Goal: Task Accomplishment & Management: Complete application form

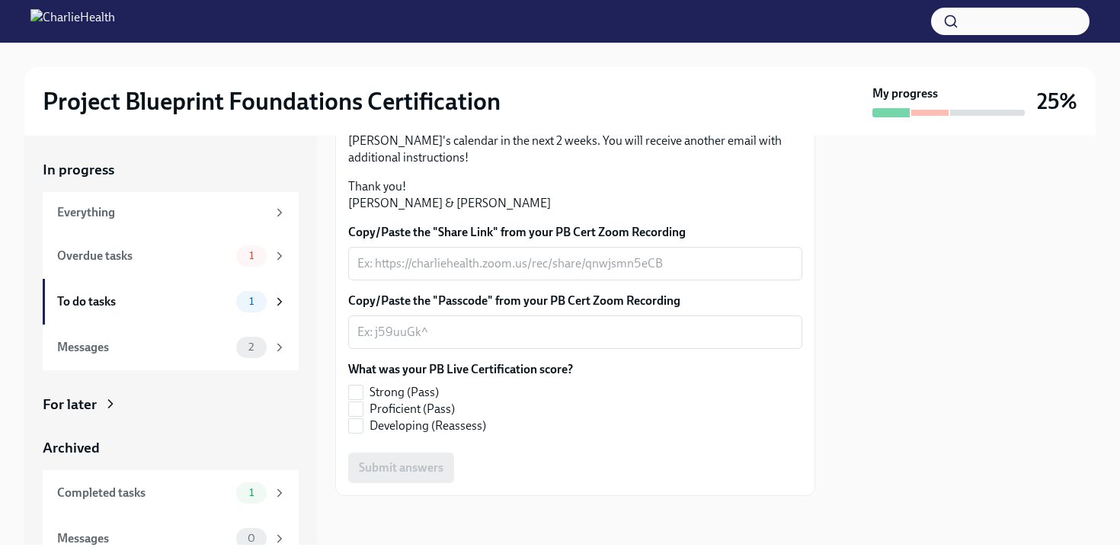
scroll to position [393, 0]
click at [225, 260] on div "Overdue tasks" at bounding box center [143, 256] width 173 height 17
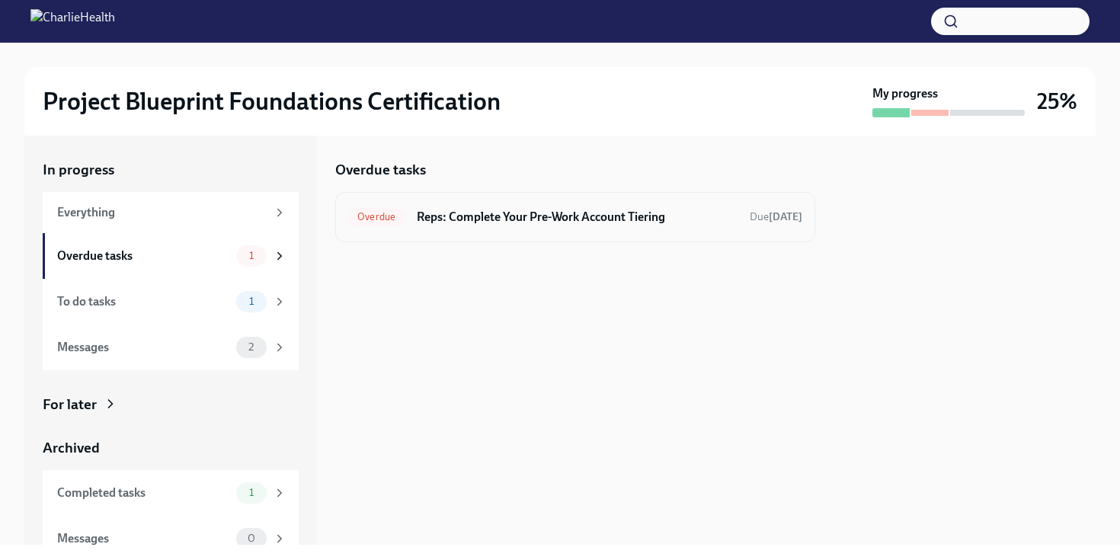
click at [470, 223] on h6 "Reps: Complete Your Pre-Work Account Tiering" at bounding box center [577, 217] width 321 height 17
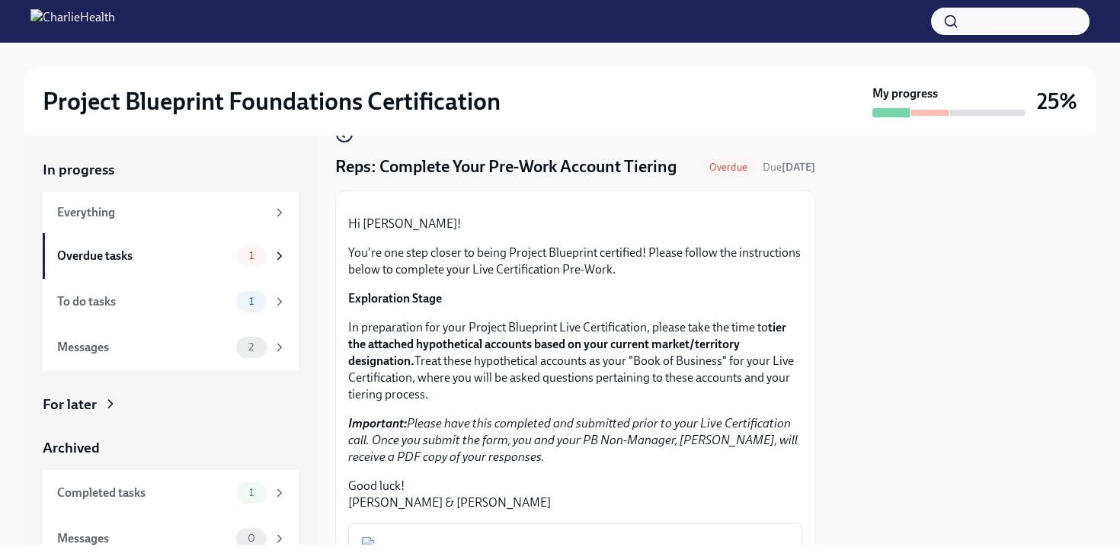
scroll to position [459, 0]
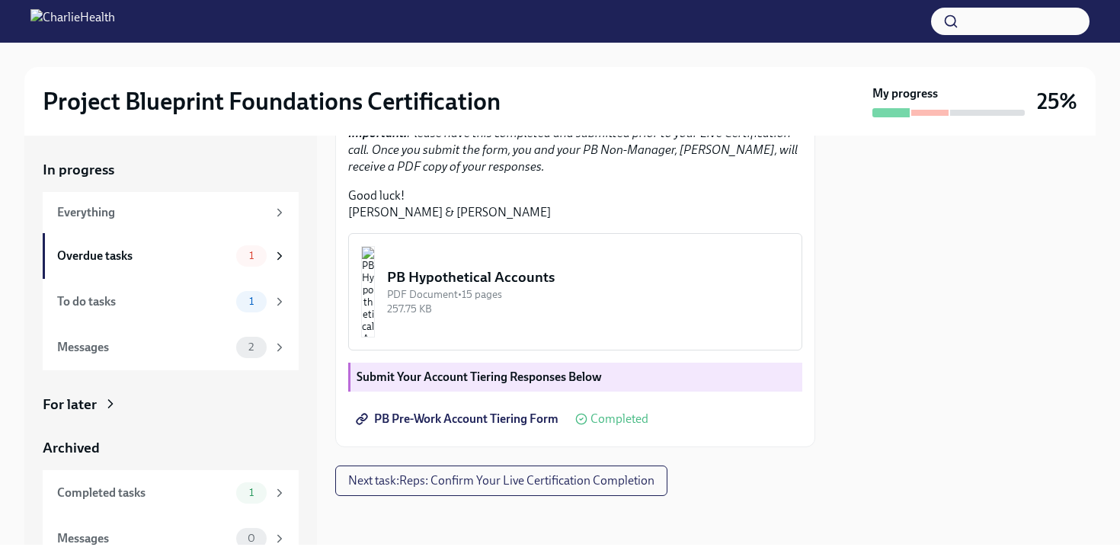
click at [622, 422] on span "Completed" at bounding box center [619, 419] width 58 height 12
click at [520, 490] on button "Next task : Reps: Confirm Your Live Certification Completion" at bounding box center [501, 480] width 332 height 30
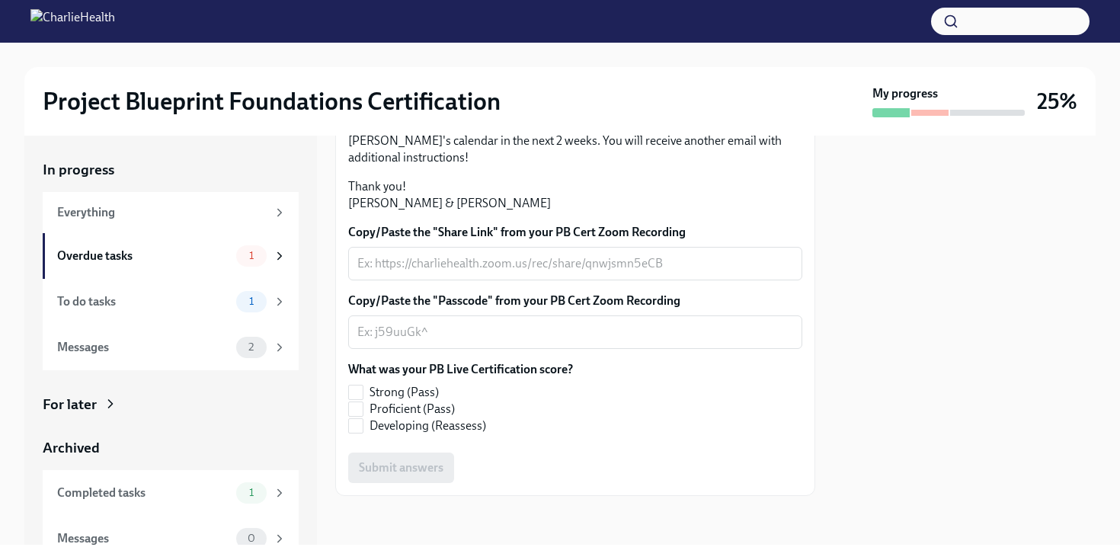
scroll to position [393, 0]
click at [218, 251] on div "Overdue tasks" at bounding box center [143, 256] width 173 height 17
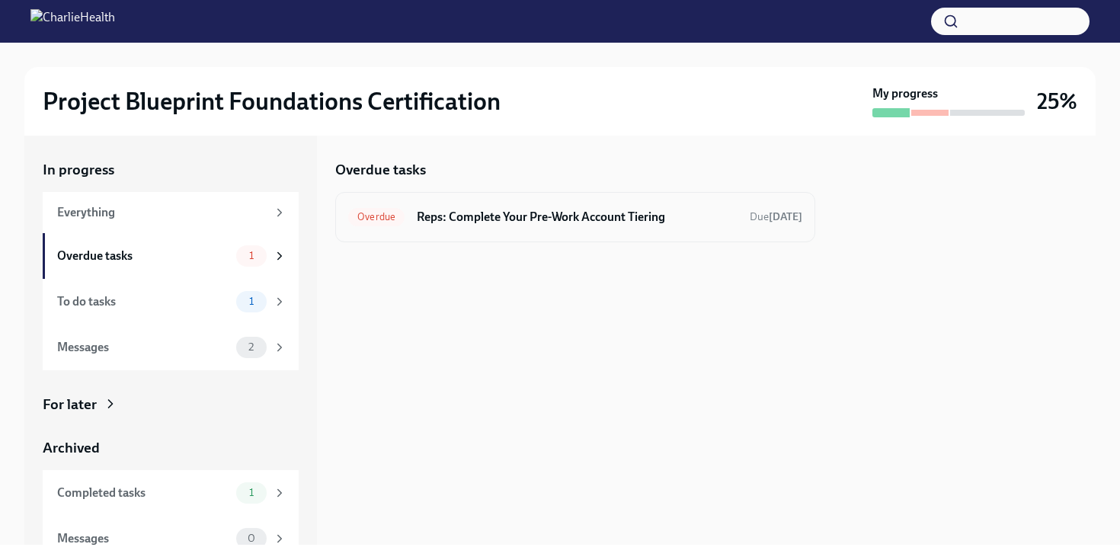
click at [596, 222] on h6 "Reps: Complete Your Pre-Work Account Tiering" at bounding box center [577, 217] width 321 height 17
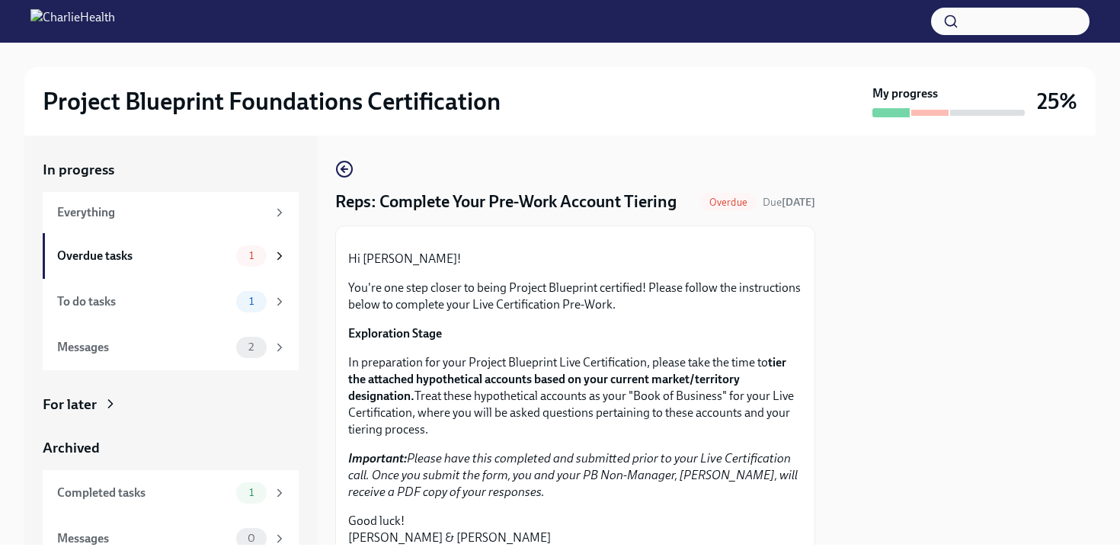
click at [710, 211] on div "Overdue" at bounding box center [728, 202] width 56 height 18
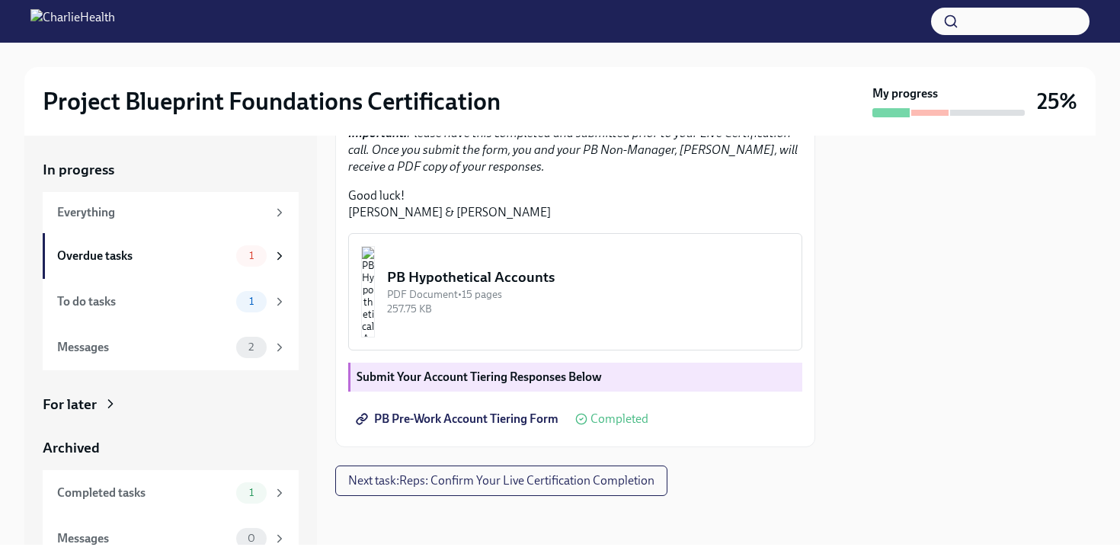
scroll to position [375, 0]
click at [585, 287] on div "PB Hypothetical Accounts" at bounding box center [588, 277] width 402 height 20
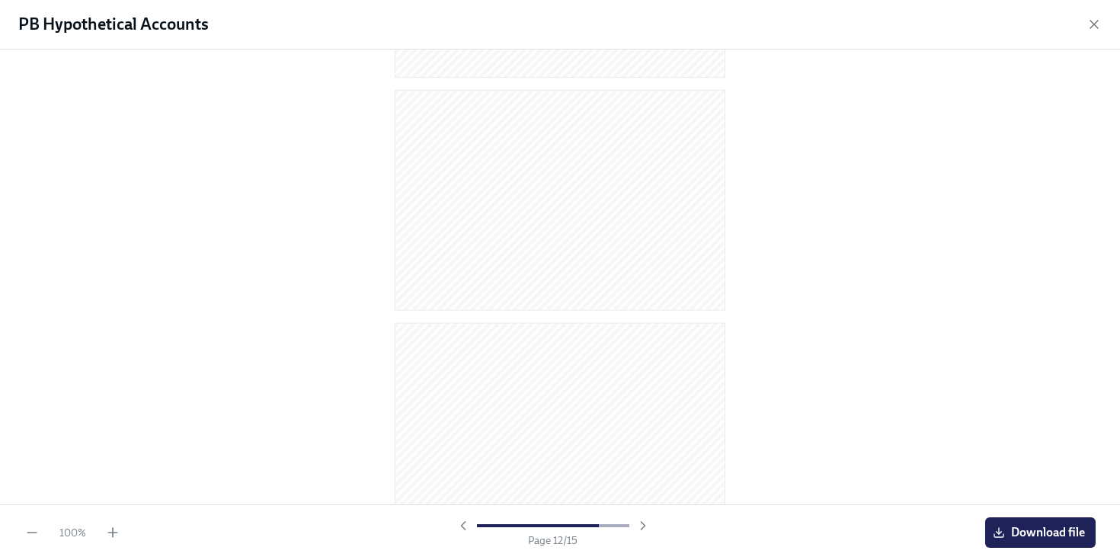
scroll to position [3050, 0]
